Goal: Task Accomplishment & Management: Manage account settings

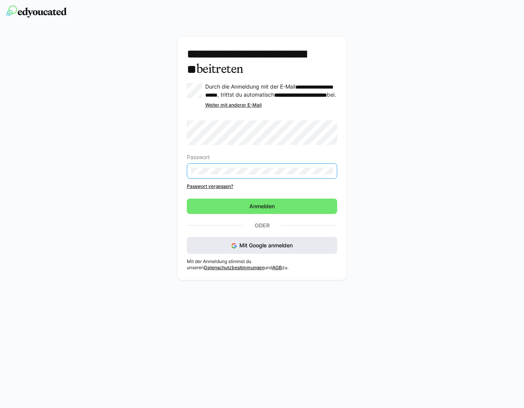
drag, startPoint x: 271, startPoint y: 250, endPoint x: 291, endPoint y: 260, distance: 22.6
click at [271, 250] on div "Passwort Passwort vergessen? Anmelden Oder Mit Google anmelden" at bounding box center [262, 186] width 150 height 133
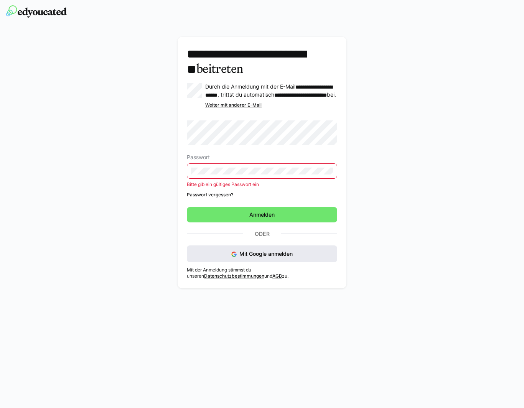
click at [259, 257] on span "Mit Google anmelden" at bounding box center [265, 253] width 53 height 7
click at [256, 257] on span "Mit Google anmelden" at bounding box center [265, 253] width 53 height 7
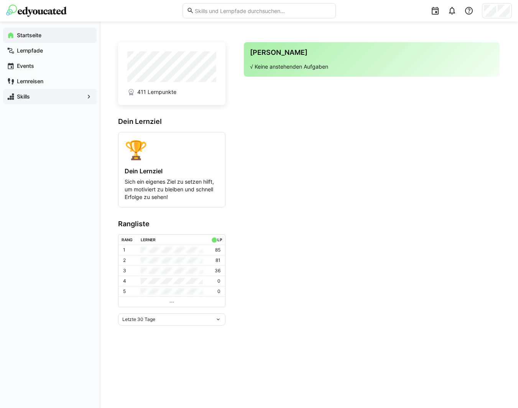
click at [37, 95] on span "Skills" at bounding box center [50, 97] width 68 height 8
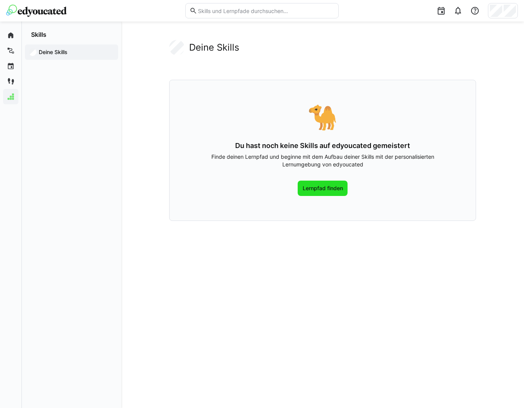
click at [320, 187] on span "Lernpfad finden" at bounding box center [322, 188] width 43 height 8
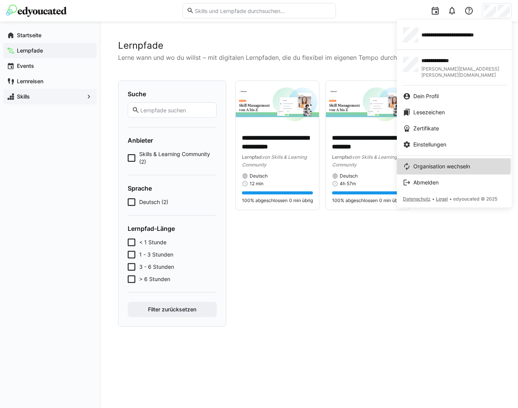
click at [451, 163] on span "Organisation wechseln" at bounding box center [441, 167] width 57 height 8
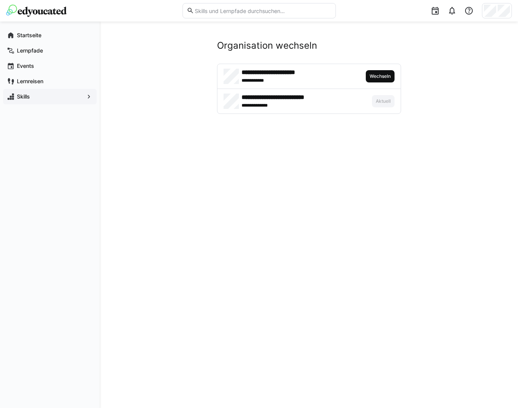
click at [374, 75] on span "Wechseln" at bounding box center [380, 76] width 23 height 6
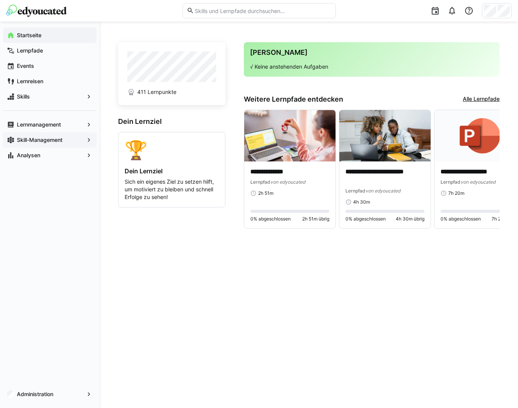
click at [91, 140] on eds-icon at bounding box center [89, 140] width 8 height 8
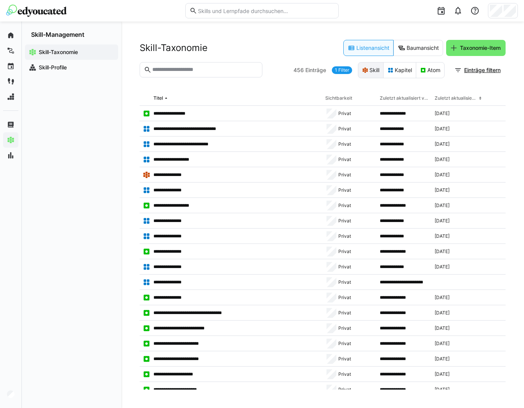
click at [366, 70] on eds-button-option "Skill" at bounding box center [371, 70] width 26 height 16
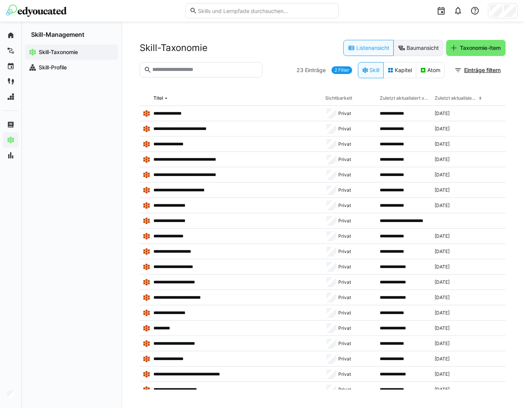
click at [416, 49] on eds-button-option "Baumansicht" at bounding box center [417, 48] width 49 height 16
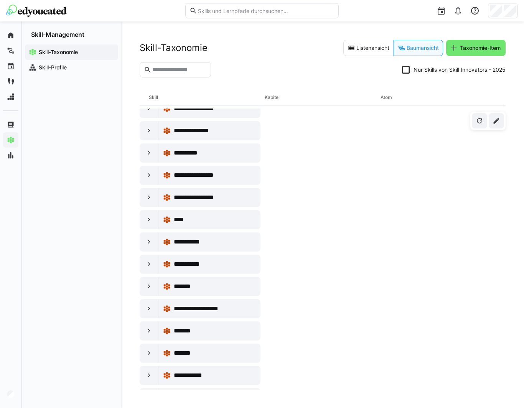
scroll to position [266, 0]
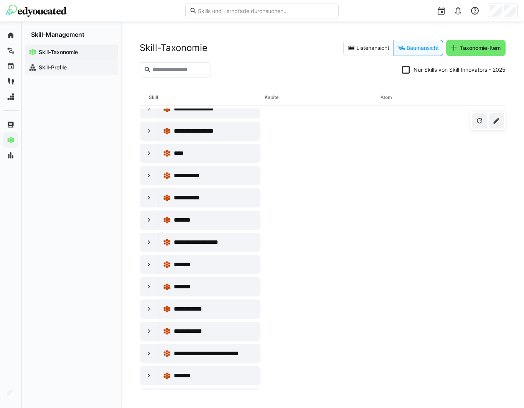
click at [0, 0] on app-navigation-label "Skill-Profile" at bounding box center [0, 0] width 0 height 0
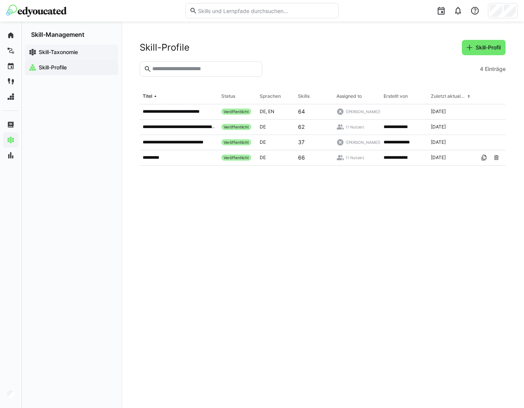
click at [0, 0] on app-navigation-label "Skill-Taxonomie" at bounding box center [0, 0] width 0 height 0
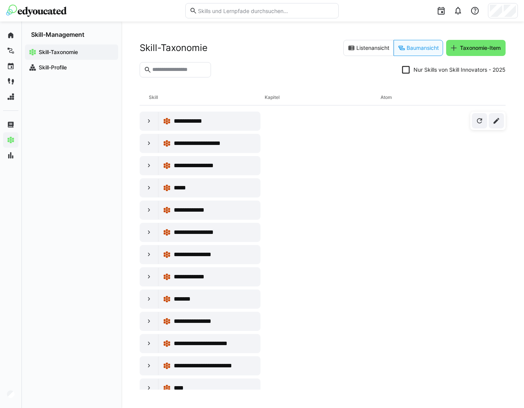
scroll to position [6402, 0]
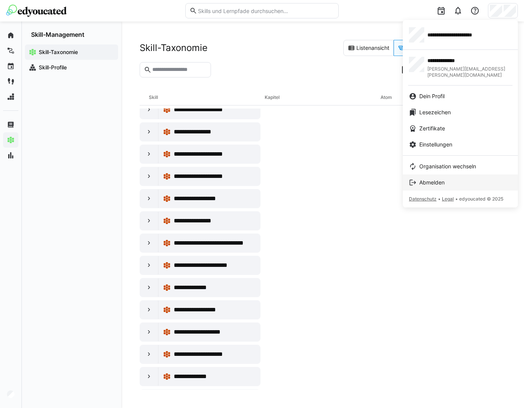
click at [435, 179] on span "Abmelden" at bounding box center [431, 183] width 25 height 8
